Goal: Transaction & Acquisition: Purchase product/service

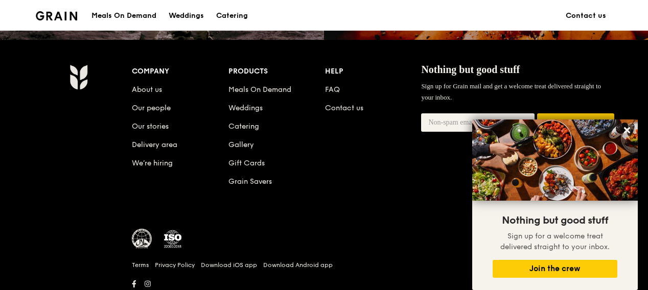
scroll to position [1056, 0]
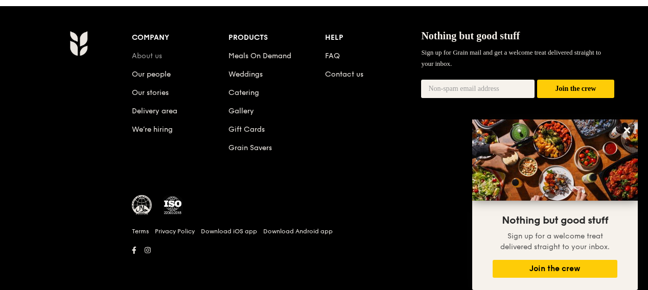
click at [151, 54] on link "About us" at bounding box center [147, 56] width 30 height 9
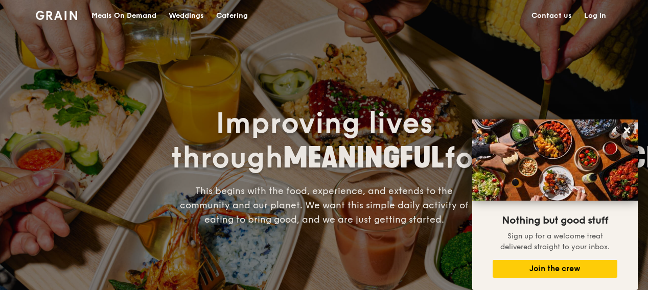
click at [112, 15] on div "Meals On Demand" at bounding box center [124, 16] width 65 height 31
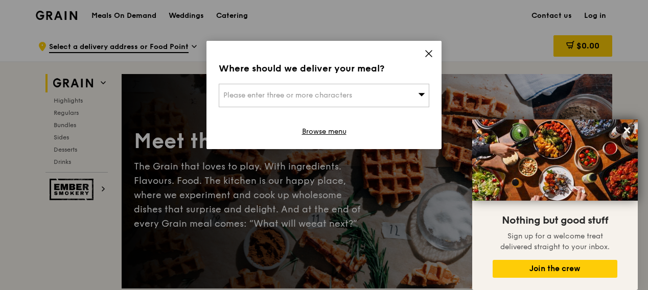
click at [433, 55] on div "Where should we deliver your meal? Please enter three or more characters Browse…" at bounding box center [324, 95] width 235 height 108
click at [429, 54] on icon at bounding box center [428, 53] width 9 height 9
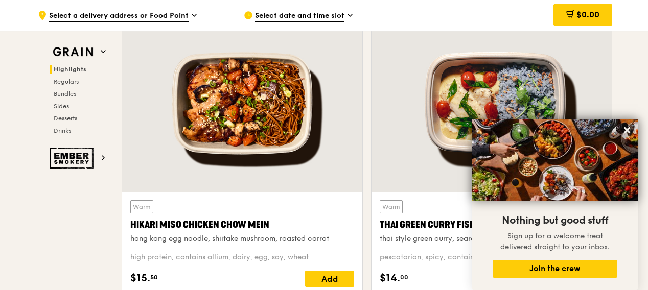
scroll to position [354, 0]
